Goal: Transaction & Acquisition: Subscribe to service/newsletter

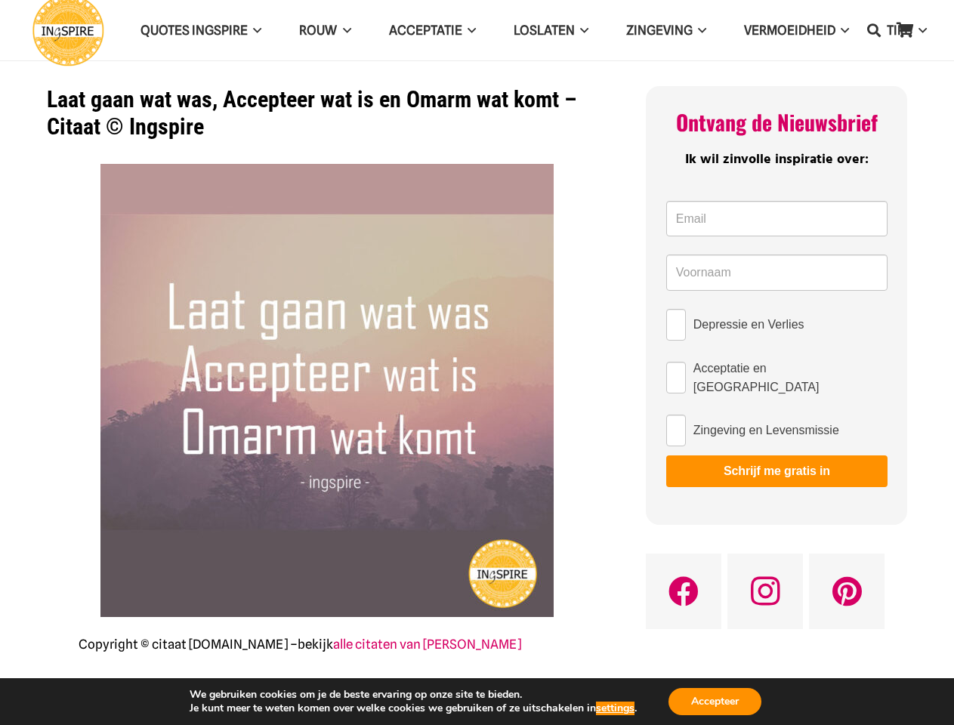
click at [476, 362] on img at bounding box center [326, 390] width 453 height 453
click at [874, 30] on icon "Zoeken" at bounding box center [874, 30] width 14 height 38
click at [676, 325] on input "Depressie en Verlies" at bounding box center [676, 325] width 20 height 32
checkbox input "true"
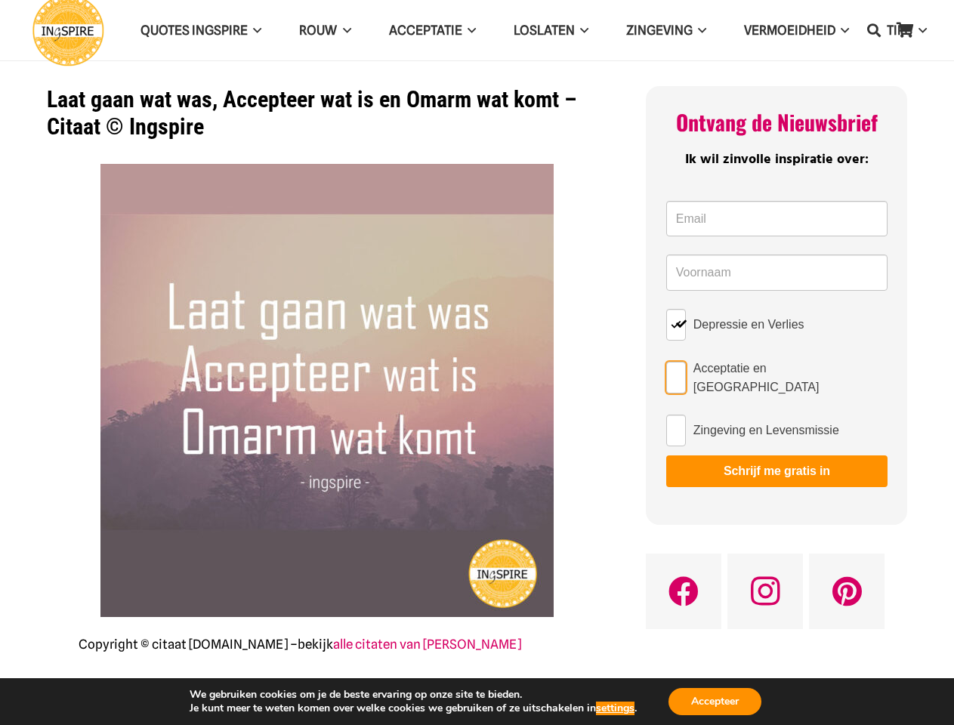
click at [676, 374] on input "Acceptatie en [GEOGRAPHIC_DATA]" at bounding box center [676, 378] width 20 height 32
checkbox input "true"
click at [676, 424] on input "Zingeving en Levensmissie" at bounding box center [676, 430] width 20 height 32
checkbox input "true"
click at [776, 465] on button "Schrijf me gratis in" at bounding box center [776, 471] width 221 height 32
